Goal: Task Accomplishment & Management: Complete application form

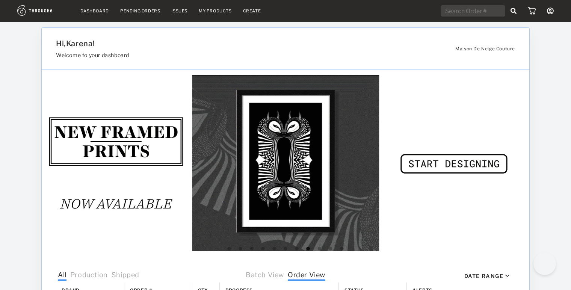
select select "7"
select select "2025"
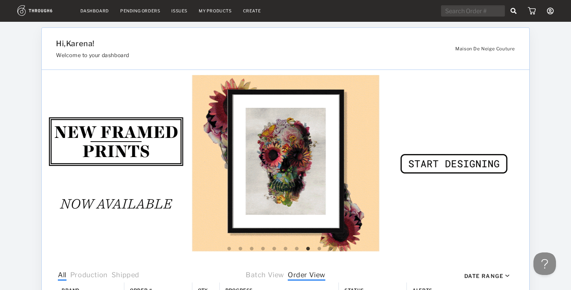
click at [46, 11] on img at bounding box center [43, 10] width 52 height 11
